Goal: Task Accomplishment & Management: Manage account settings

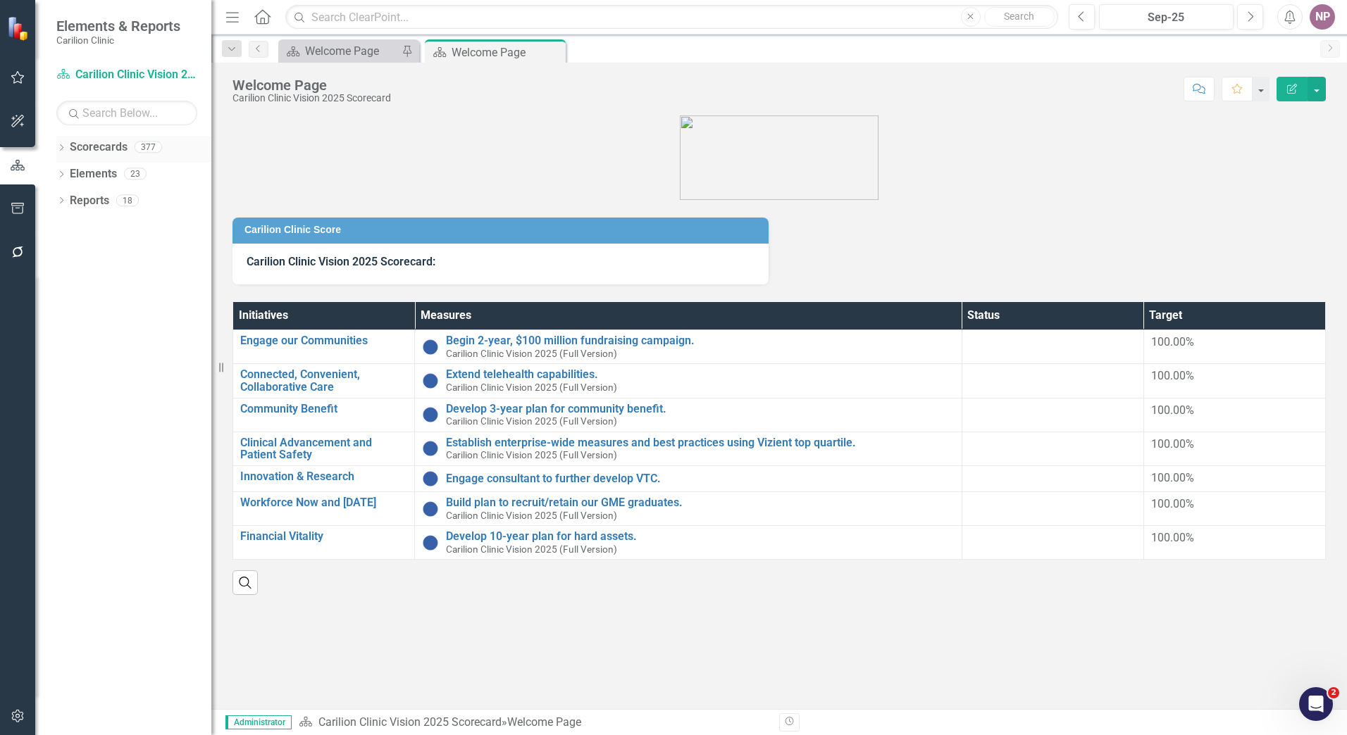
click at [61, 152] on icon "Dropdown" at bounding box center [61, 149] width 10 height 8
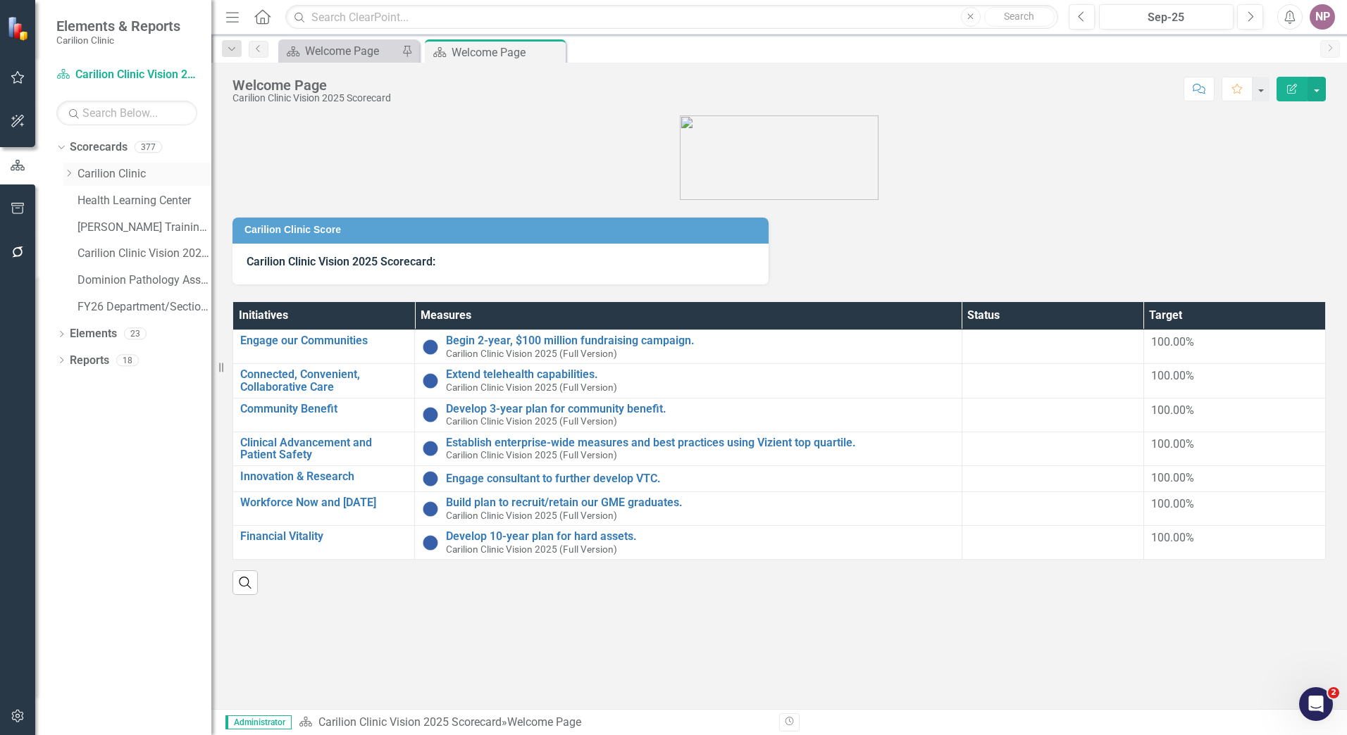
click at [149, 177] on link "Carilion Clinic" at bounding box center [144, 174] width 134 height 16
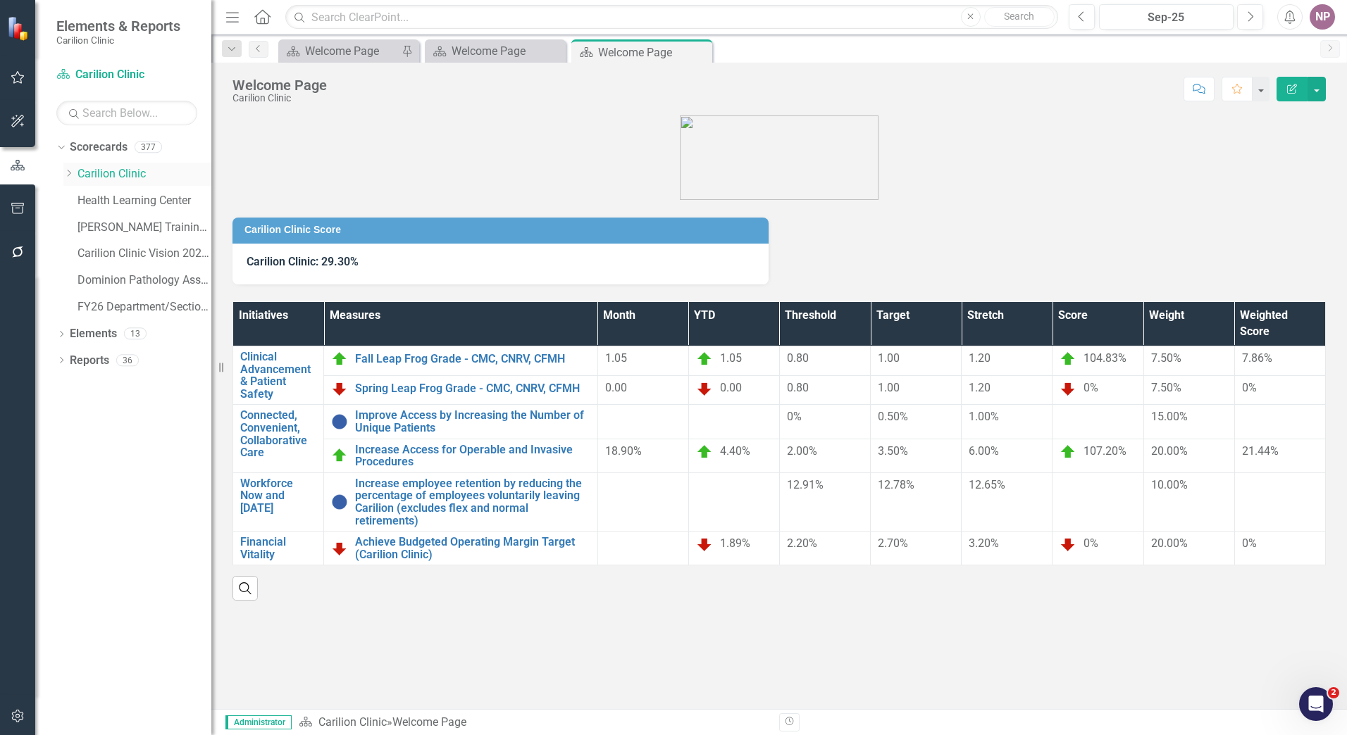
click at [69, 177] on icon "Dropdown" at bounding box center [68, 173] width 11 height 8
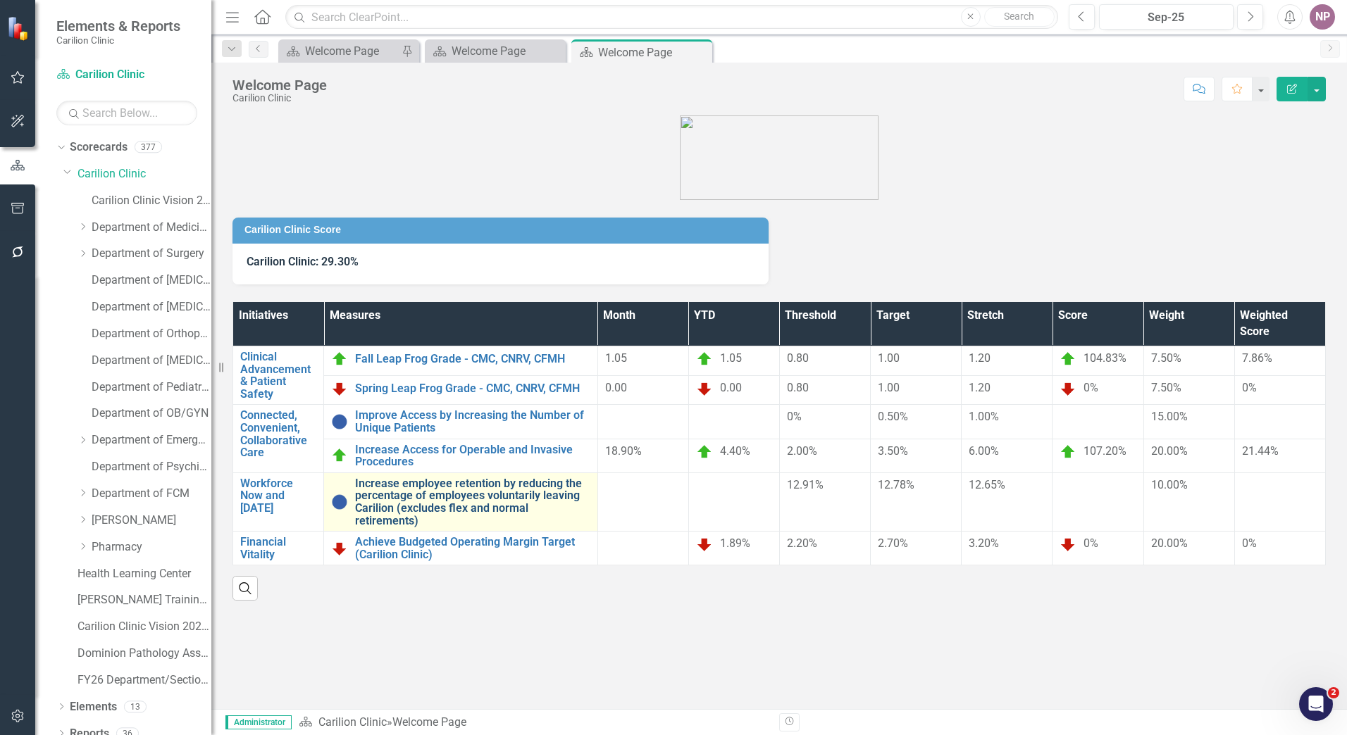
click at [476, 505] on link "Increase employee retention by reducing the percentage of employees voluntarily…" at bounding box center [472, 502] width 235 height 49
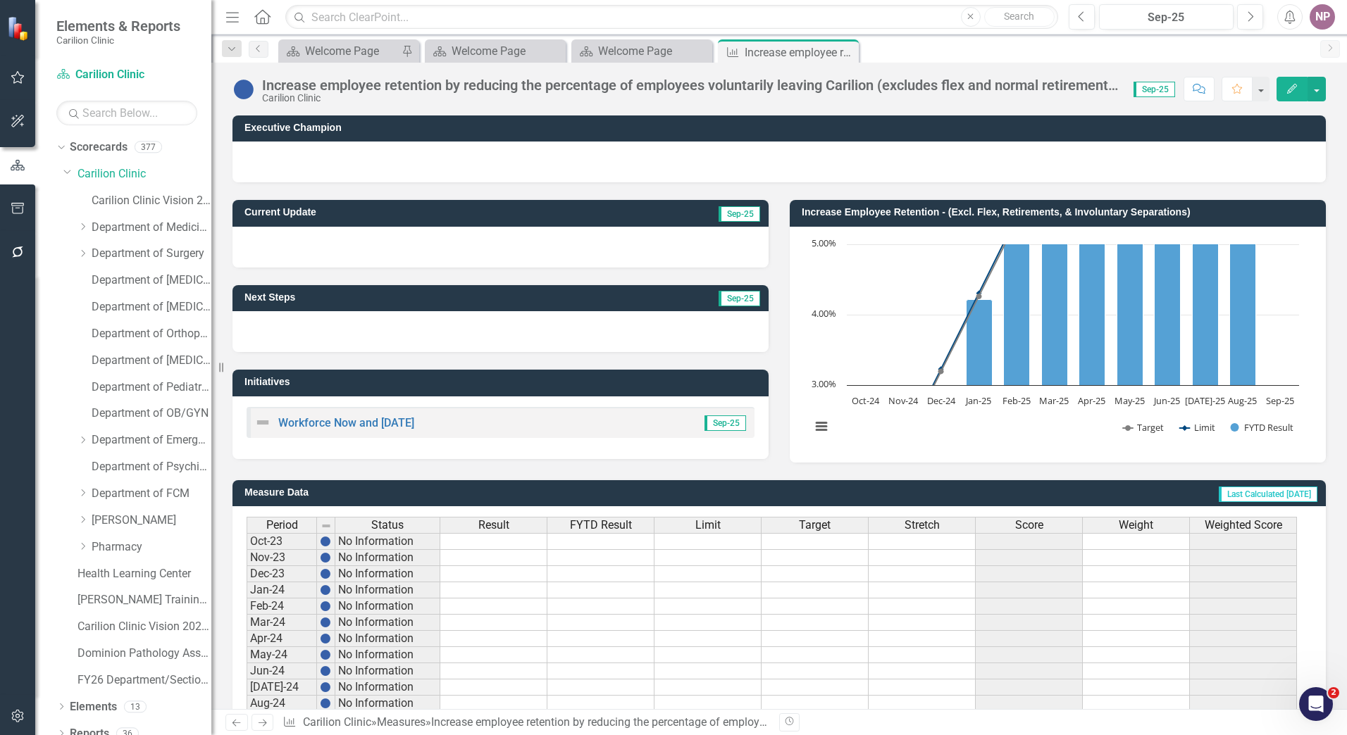
scroll to position [249, 0]
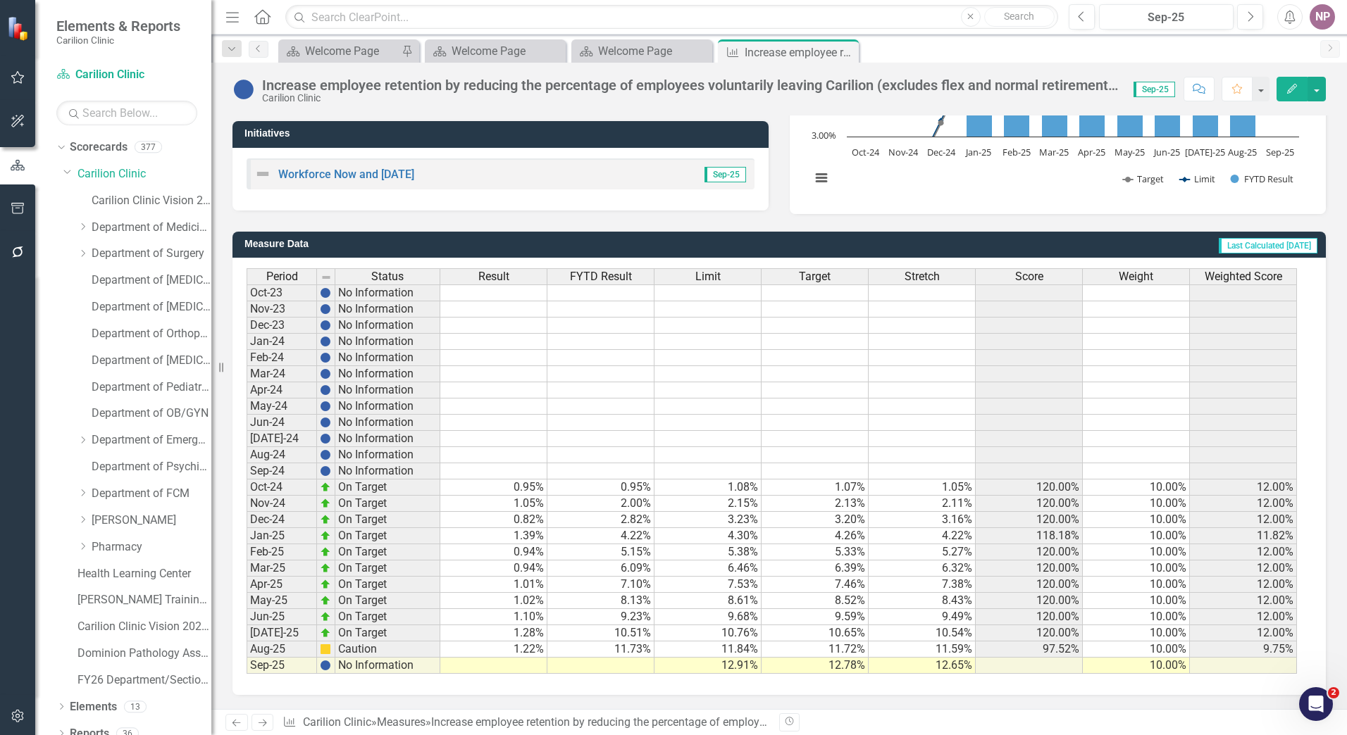
click at [247, 659] on div "Period Status Result FYTD Result Limit Target Stretch Score Weight Weighted Sco…" at bounding box center [247, 471] width 0 height 406
click at [563, 585] on td "7.10%" at bounding box center [600, 585] width 107 height 16
click at [247, 657] on div "Period Status Result FYTD Result Limit Target Stretch Score Weight Weighted Sco…" at bounding box center [247, 471] width 0 height 406
click at [539, 657] on div at bounding box center [492, 657] width 107 height 1
click at [541, 670] on td at bounding box center [493, 666] width 107 height 16
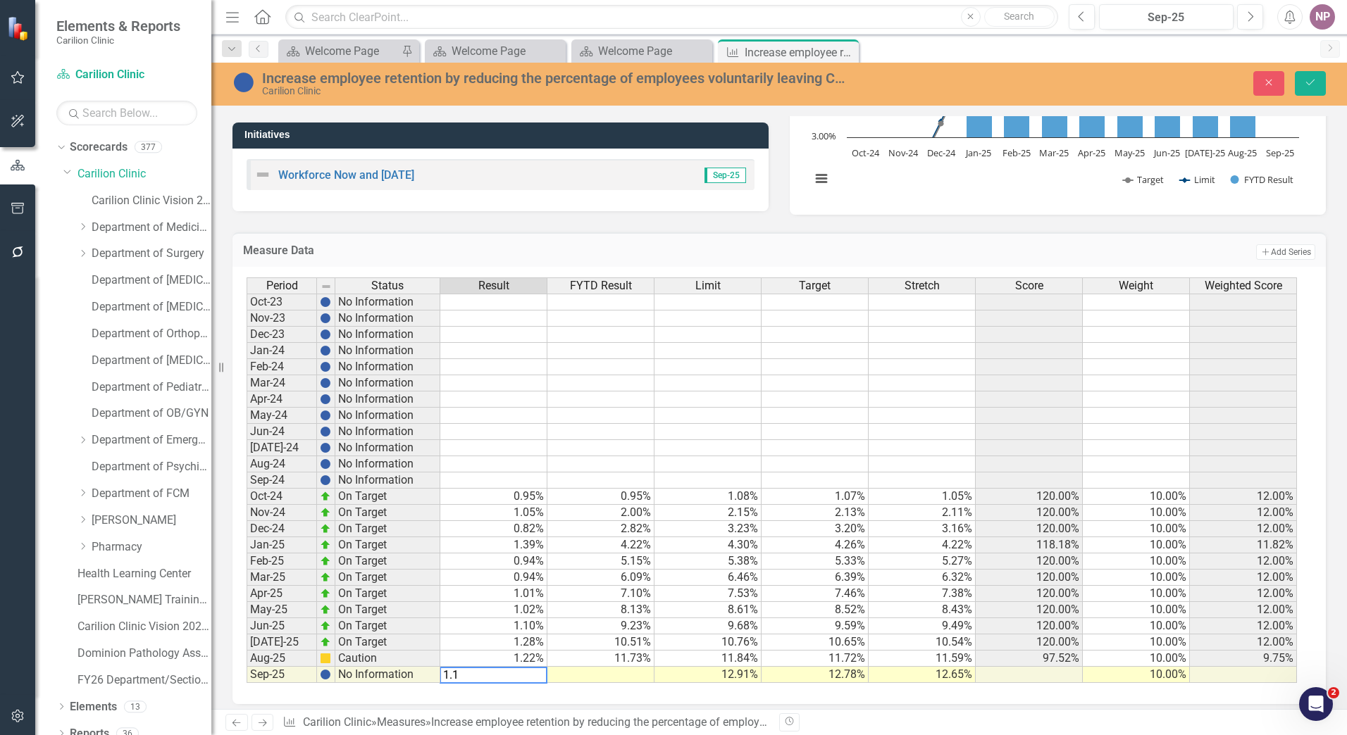
type textarea "1.15"
type textarea "12.88"
click at [1309, 92] on button "Save" at bounding box center [1310, 83] width 31 height 25
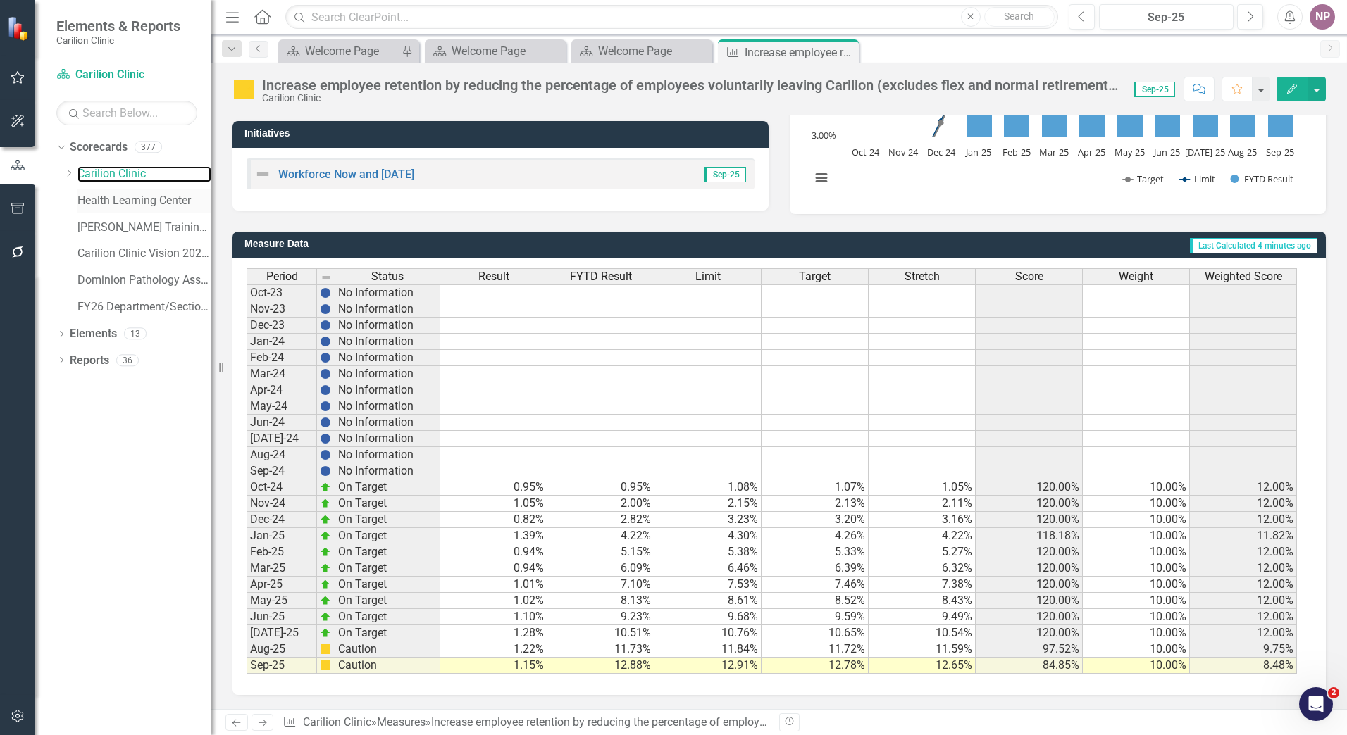
drag, startPoint x: 111, startPoint y: 177, endPoint x: 143, endPoint y: 196, distance: 37.6
click at [111, 177] on link "Carilion Clinic" at bounding box center [144, 174] width 134 height 16
